Goal: Check status: Check status

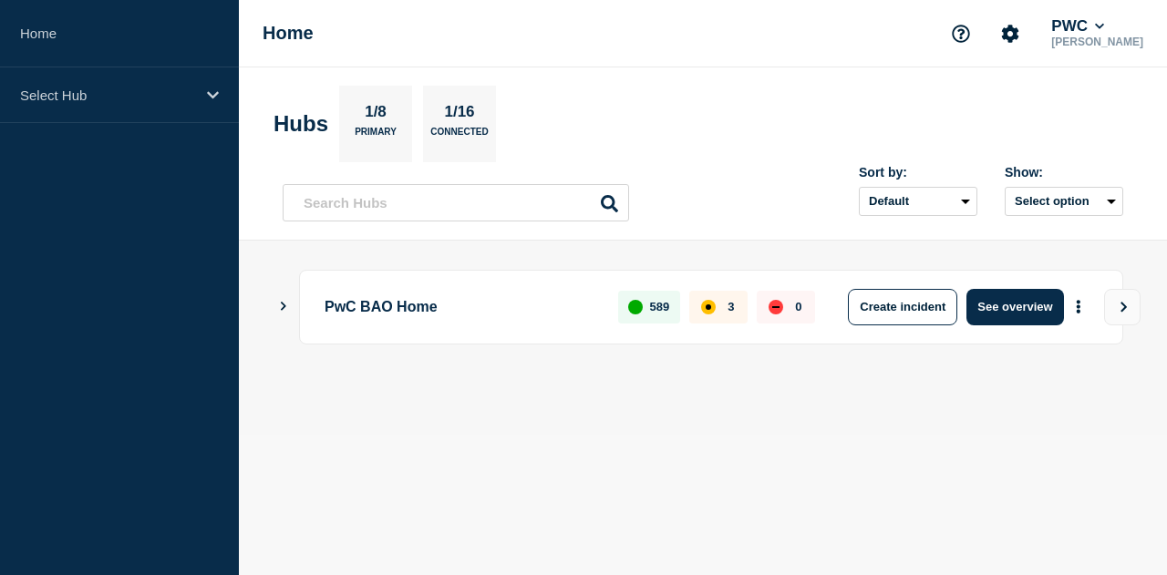
click at [284, 305] on icon "Show Connected Hubs" at bounding box center [283, 306] width 5 height 9
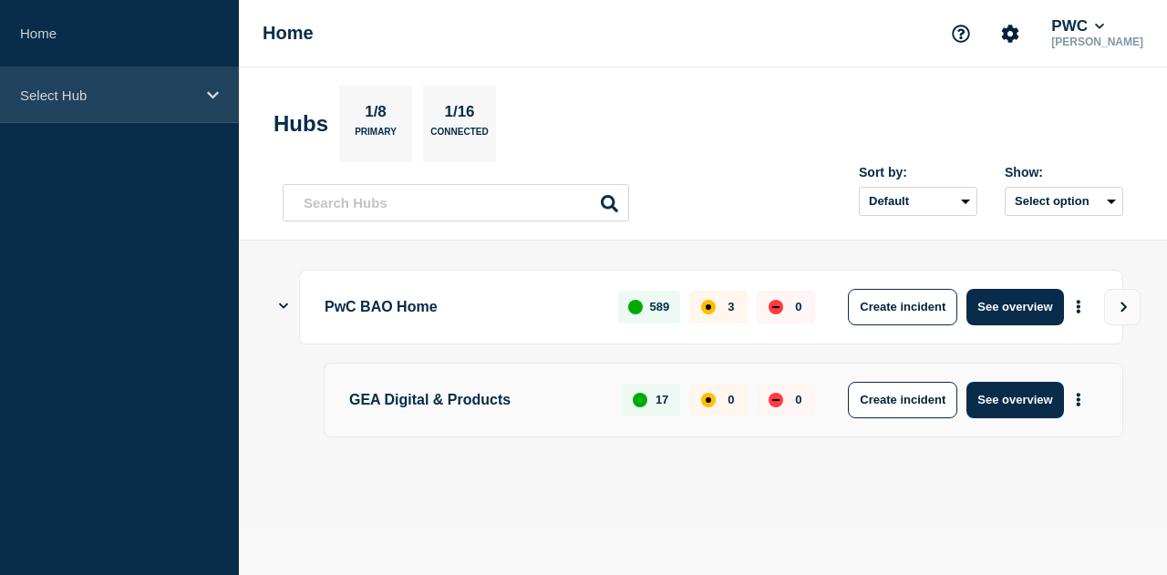
click at [143, 101] on p "Select Hub" at bounding box center [107, 94] width 175 height 15
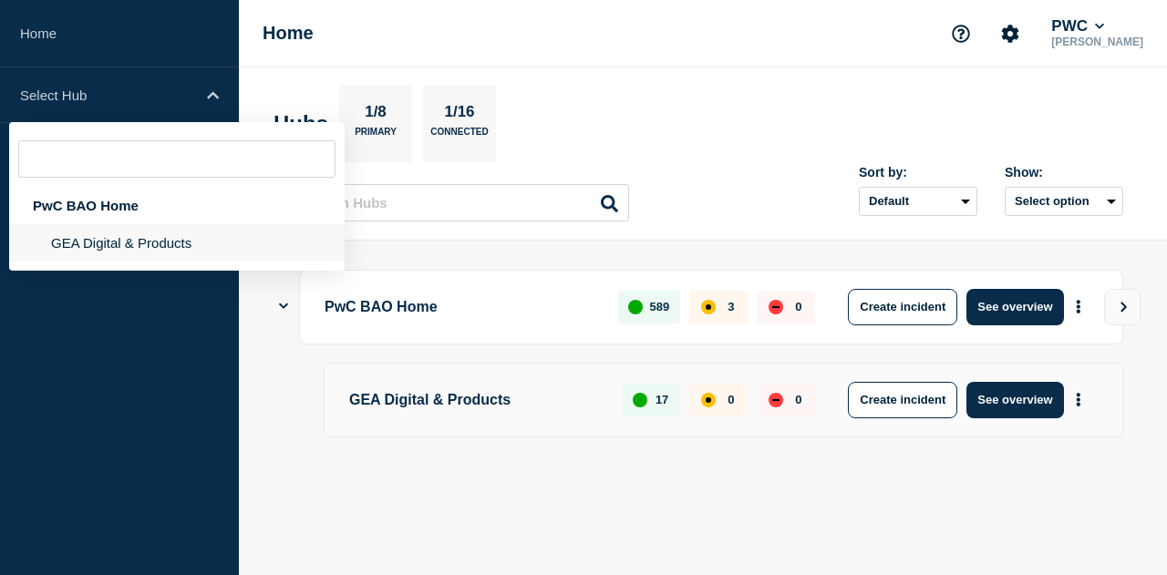
click at [117, 251] on li "GEA Digital & Products" at bounding box center [176, 242] width 335 height 37
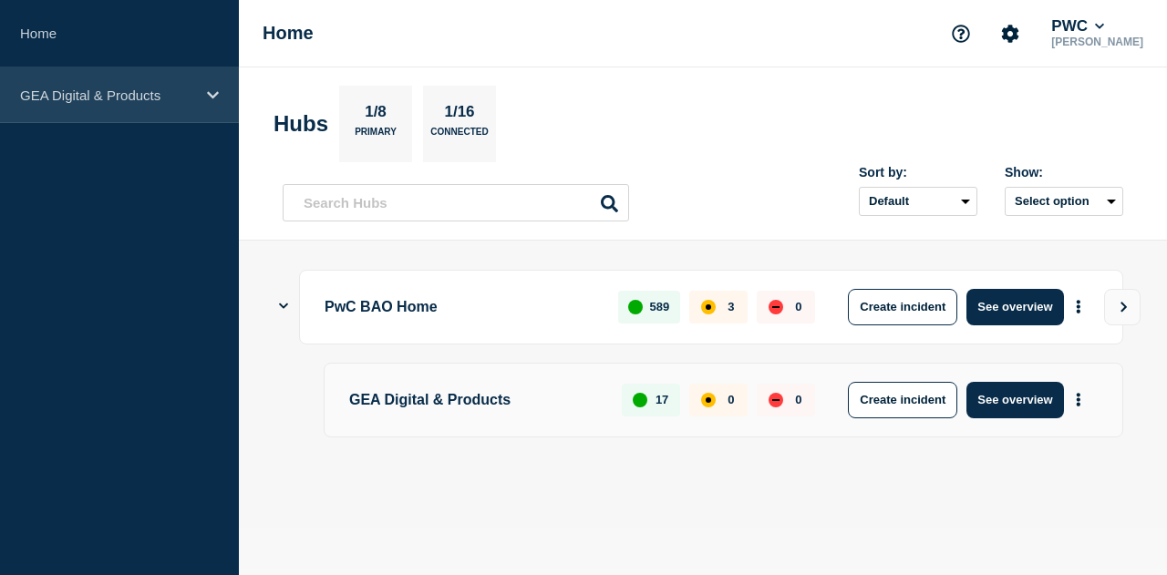
click at [224, 99] on div "GEA Digital & Products" at bounding box center [119, 95] width 239 height 56
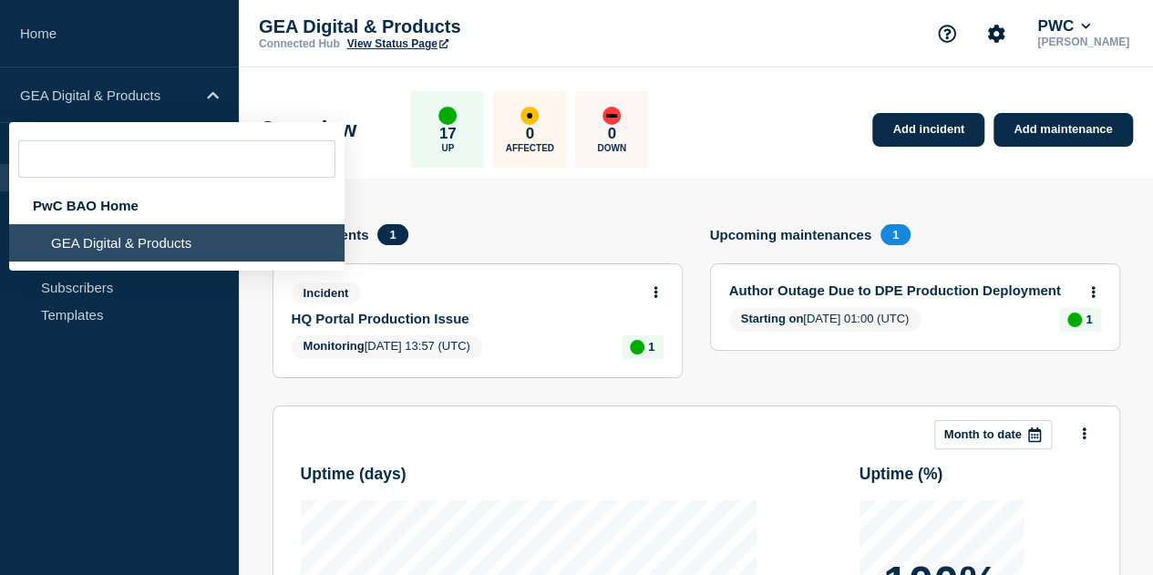
click at [140, 411] on aside "Home GEA Digital & Products PwC BAO Home GEA Digital & Products Hub Operations …" at bounding box center [119, 287] width 239 height 575
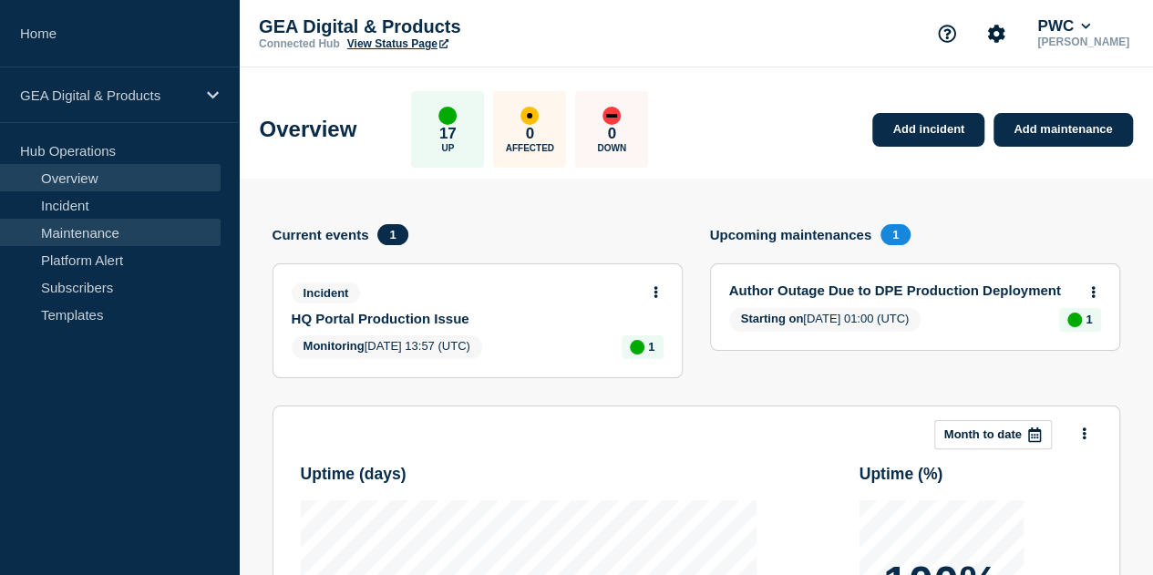
click at [144, 226] on link "Maintenance" at bounding box center [110, 232] width 221 height 27
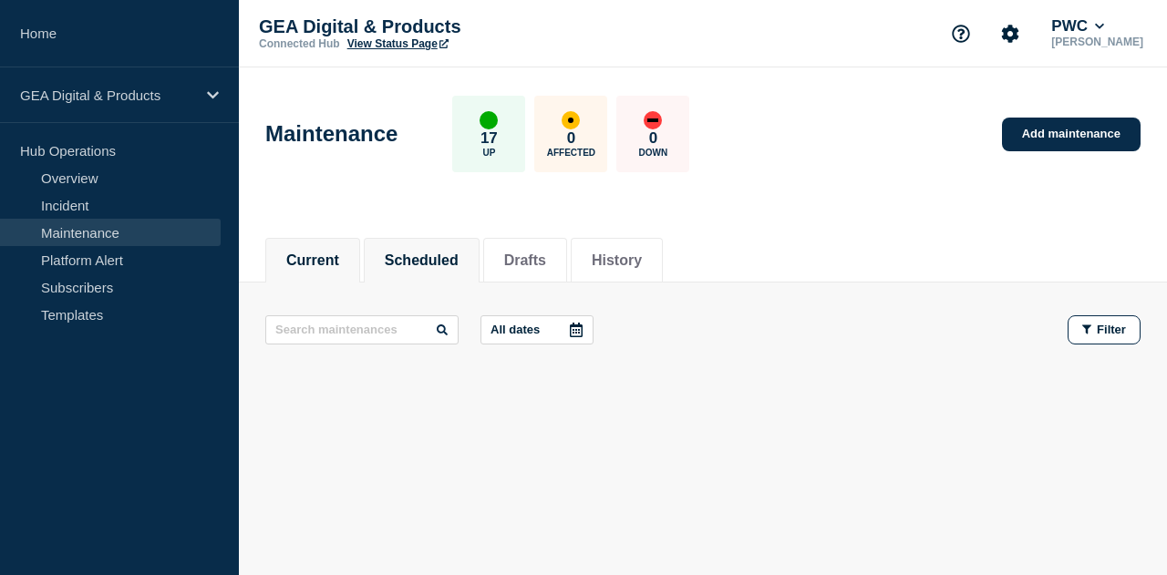
click at [437, 275] on li "Scheduled" at bounding box center [422, 260] width 116 height 45
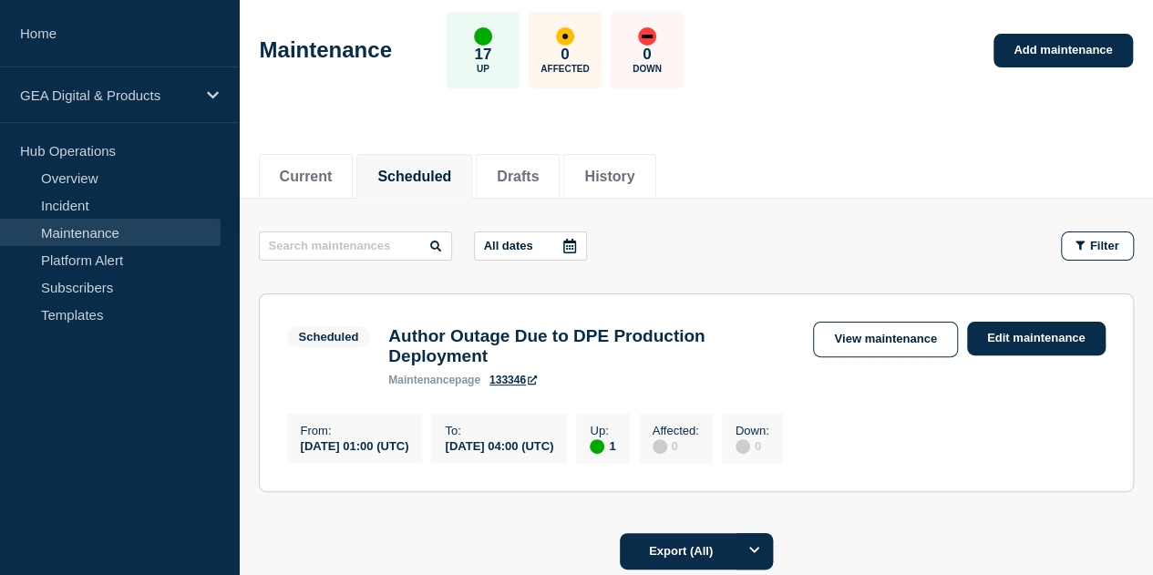
scroll to position [85, 0]
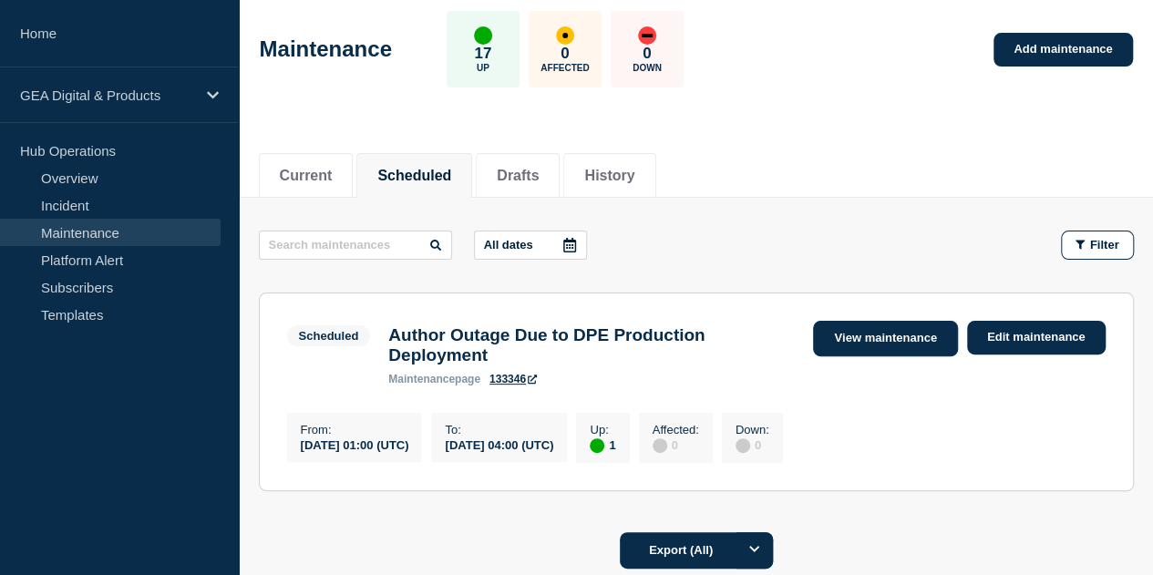
click at [839, 326] on link "View maintenance" at bounding box center [885, 339] width 144 height 36
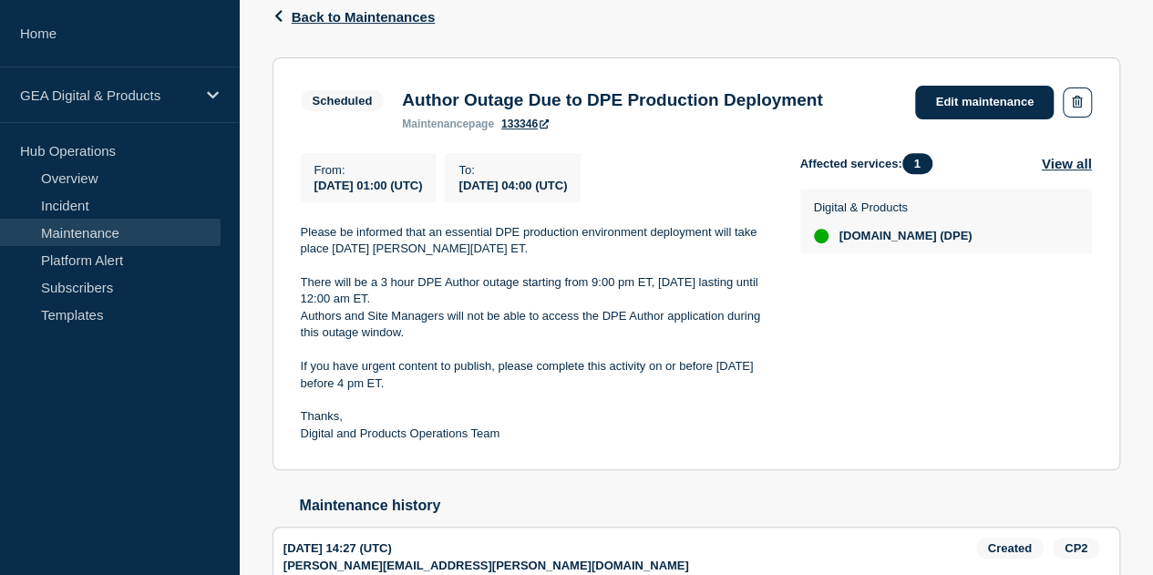
scroll to position [303, 0]
